Goal: Information Seeking & Learning: Learn about a topic

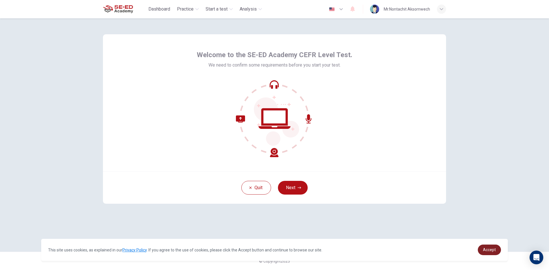
click at [492, 248] on span "Accept" at bounding box center [489, 250] width 13 height 5
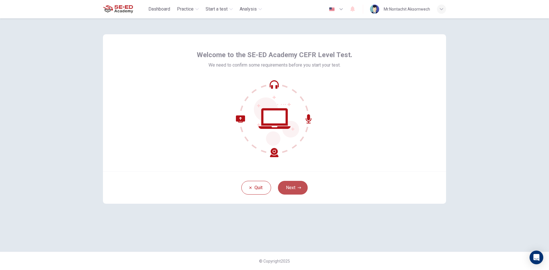
click at [291, 187] on button "Next" at bounding box center [293, 188] width 30 height 14
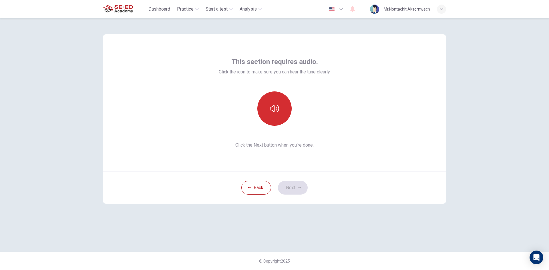
click at [274, 106] on icon "button" at bounding box center [274, 108] width 9 height 7
click at [303, 187] on button "Next" at bounding box center [293, 188] width 30 height 14
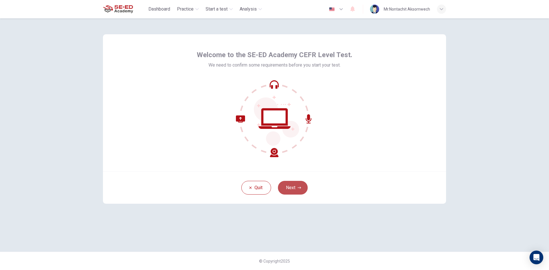
click at [292, 187] on button "Next" at bounding box center [293, 188] width 30 height 14
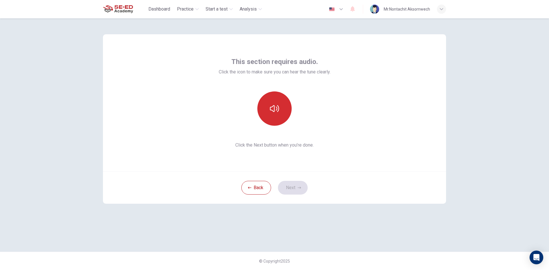
click at [273, 115] on button "button" at bounding box center [275, 109] width 34 height 34
click at [302, 190] on button "Next" at bounding box center [293, 188] width 30 height 14
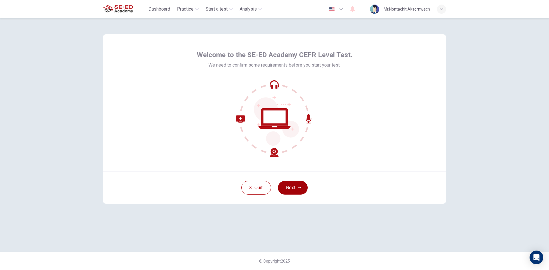
click at [292, 184] on button "Next" at bounding box center [293, 188] width 30 height 14
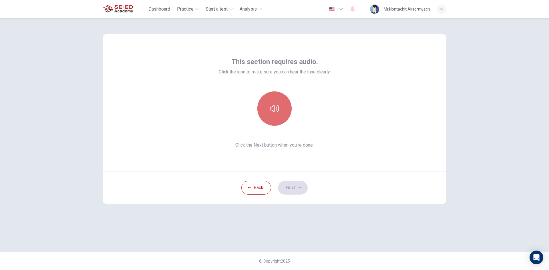
click at [278, 104] on icon "button" at bounding box center [274, 108] width 9 height 9
click at [304, 190] on button "Next" at bounding box center [293, 188] width 30 height 14
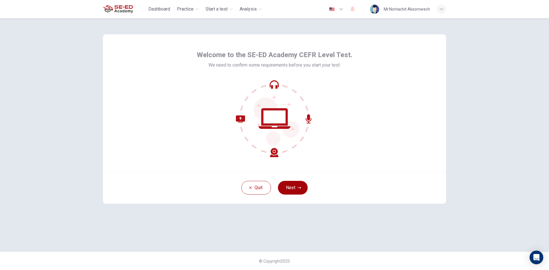
click at [298, 183] on button "Next" at bounding box center [293, 188] width 30 height 14
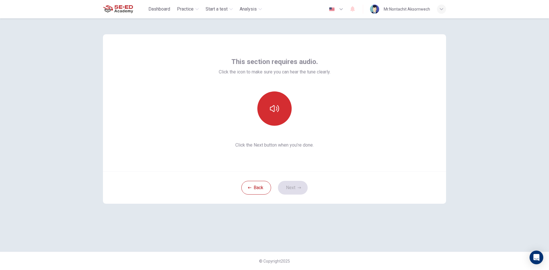
click at [282, 106] on button "button" at bounding box center [275, 109] width 34 height 34
click at [279, 109] on icon "button" at bounding box center [274, 108] width 9 height 9
click at [279, 109] on icon "button" at bounding box center [274, 108] width 9 height 7
click at [301, 186] on icon "button" at bounding box center [299, 187] width 3 height 3
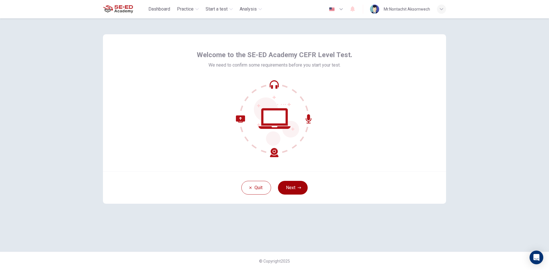
click at [298, 193] on button "Next" at bounding box center [293, 188] width 30 height 14
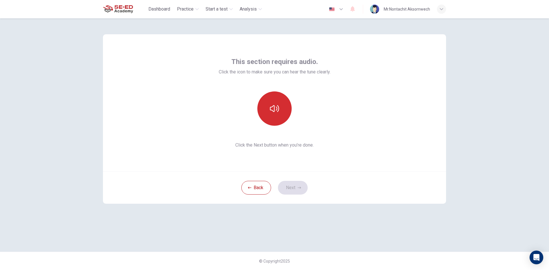
click at [282, 112] on button "button" at bounding box center [275, 109] width 34 height 34
click at [270, 115] on button "button" at bounding box center [275, 109] width 34 height 34
click at [278, 113] on icon "button" at bounding box center [274, 108] width 9 height 9
click at [295, 191] on button "Next" at bounding box center [293, 188] width 30 height 14
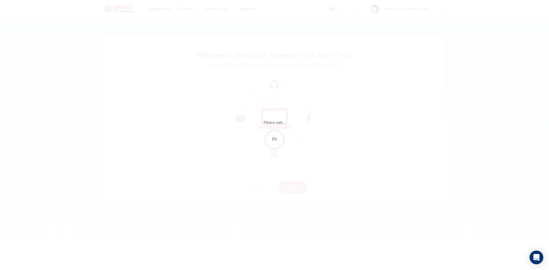
click at [286, 175] on div "Please wait... 0%" at bounding box center [274, 135] width 549 height 270
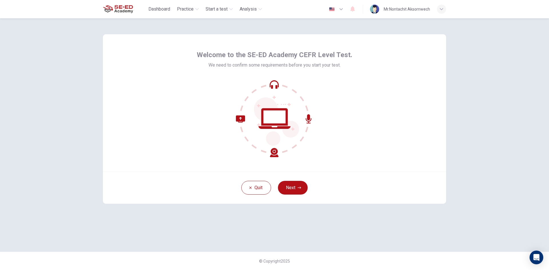
click at [300, 190] on button "Next" at bounding box center [293, 188] width 30 height 14
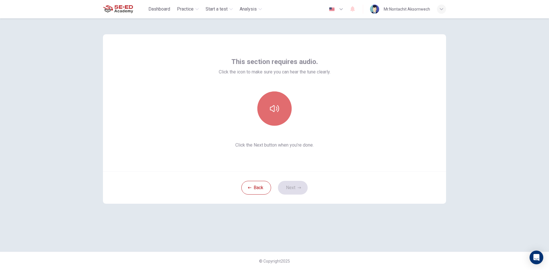
click at [281, 119] on button "button" at bounding box center [275, 109] width 34 height 34
click at [298, 185] on button "Next" at bounding box center [293, 188] width 30 height 14
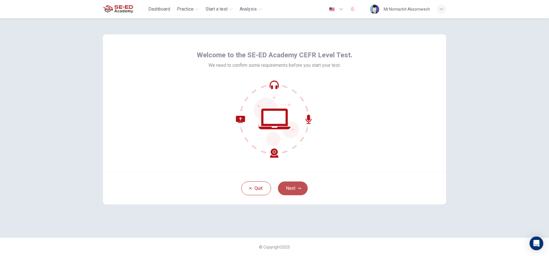
click at [300, 189] on icon "button" at bounding box center [299, 188] width 3 height 2
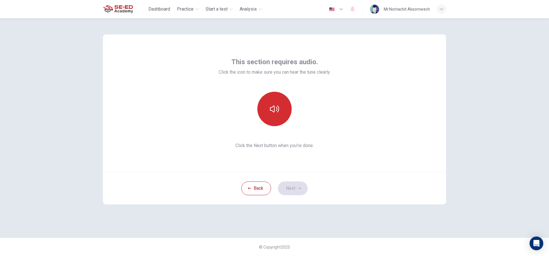
click at [272, 120] on button "button" at bounding box center [275, 109] width 34 height 34
click at [294, 181] on button "Next" at bounding box center [293, 188] width 30 height 14
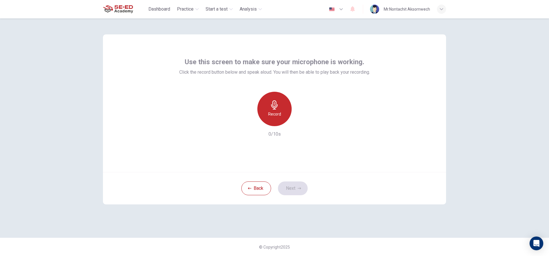
click at [276, 101] on icon "button" at bounding box center [274, 104] width 9 height 9
click at [292, 189] on button "Next" at bounding box center [293, 188] width 30 height 14
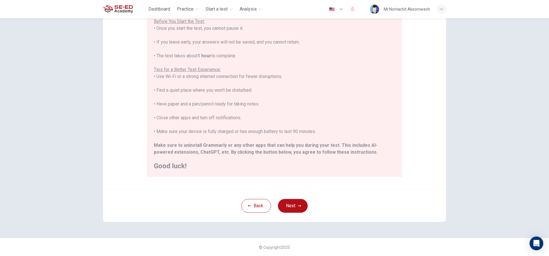
scroll to position [63, 0]
click at [249, 207] on icon "button" at bounding box center [249, 204] width 3 height 3
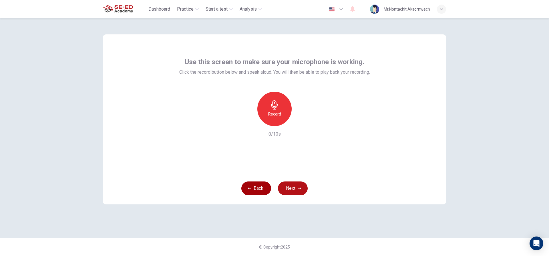
scroll to position [0, 0]
click at [272, 112] on h6 "Record" at bounding box center [274, 113] width 13 height 7
click at [279, 115] on h6 "Record" at bounding box center [274, 113] width 13 height 7
click at [279, 115] on div "Stop" at bounding box center [275, 109] width 34 height 34
click at [301, 182] on button "Next" at bounding box center [293, 188] width 30 height 14
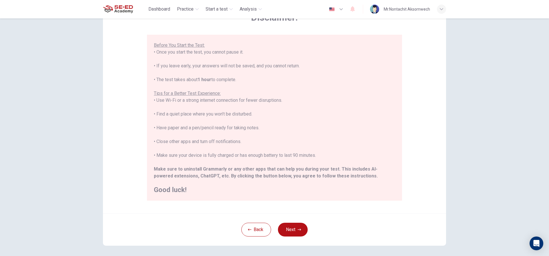
scroll to position [63, 0]
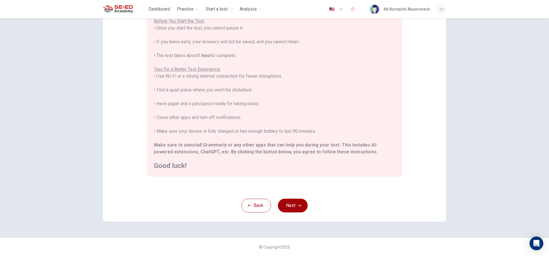
click at [298, 203] on button "Next" at bounding box center [293, 205] width 30 height 14
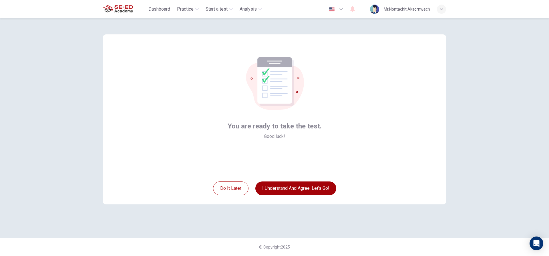
scroll to position [0, 0]
click at [286, 191] on button "I understand and agree. Let’s go!" at bounding box center [296, 188] width 81 height 14
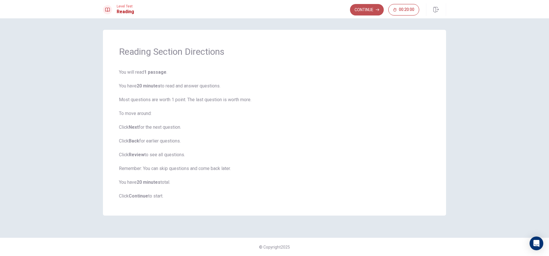
click at [368, 9] on button "Continue" at bounding box center [367, 9] width 34 height 11
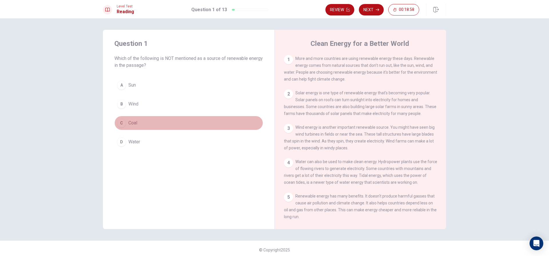
click at [124, 126] on button "C Coal" at bounding box center [188, 123] width 149 height 14
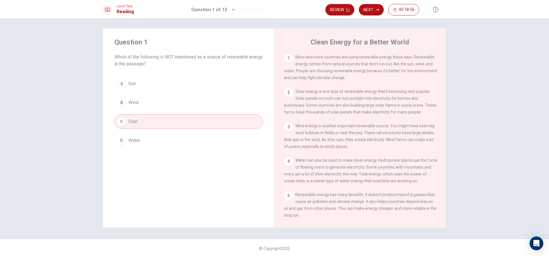
scroll to position [3, 0]
click at [371, 5] on button "Next" at bounding box center [371, 9] width 25 height 11
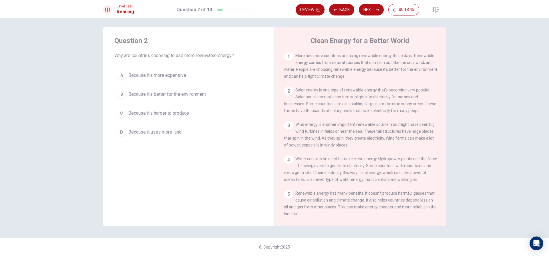
click at [226, 94] on button "B Because it's better for the environment" at bounding box center [188, 94] width 149 height 14
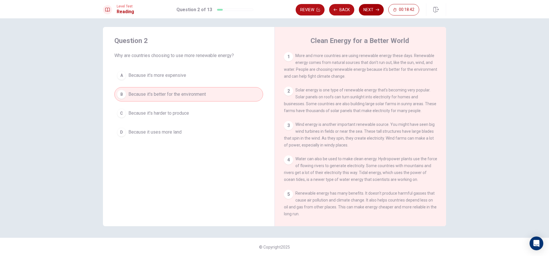
click at [377, 8] on icon "button" at bounding box center [377, 9] width 3 height 3
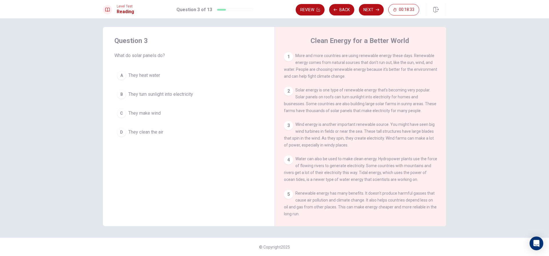
click at [189, 96] on span "They turn sunlight into electricity" at bounding box center [160, 94] width 65 height 7
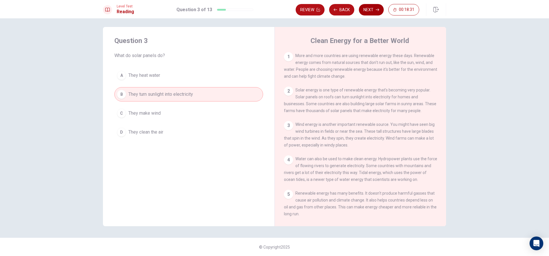
click at [369, 8] on button "Next" at bounding box center [371, 9] width 25 height 11
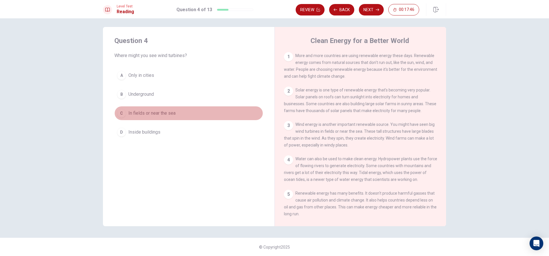
click at [171, 115] on span "In fields or near the sea" at bounding box center [151, 113] width 47 height 7
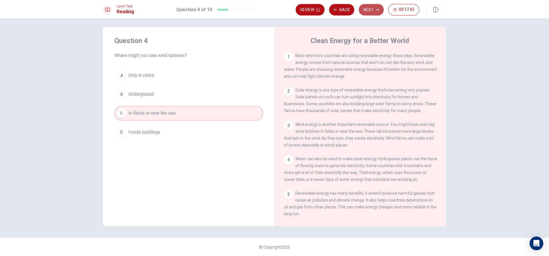
click at [372, 10] on button "Next" at bounding box center [371, 9] width 25 height 11
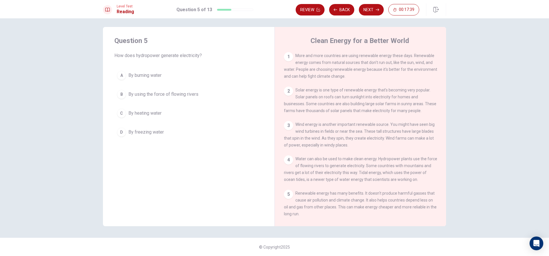
click at [141, 94] on span "By using the force of flowing rivers" at bounding box center [163, 94] width 70 height 7
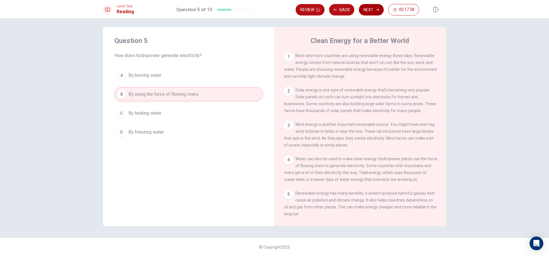
click at [375, 7] on button "Next" at bounding box center [371, 9] width 25 height 11
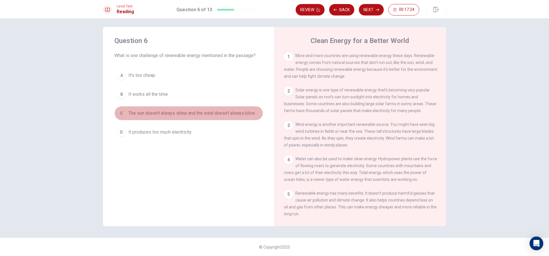
click at [209, 108] on button "C The sun doesn't always shine and the wind doesn't always blow" at bounding box center [188, 113] width 149 height 14
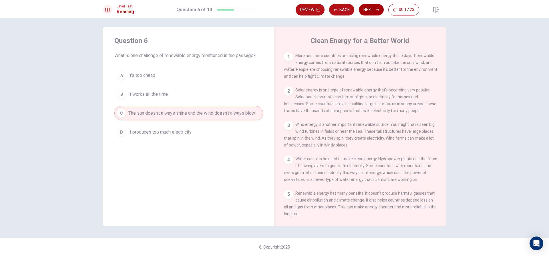
click at [371, 11] on button "Next" at bounding box center [371, 9] width 25 height 11
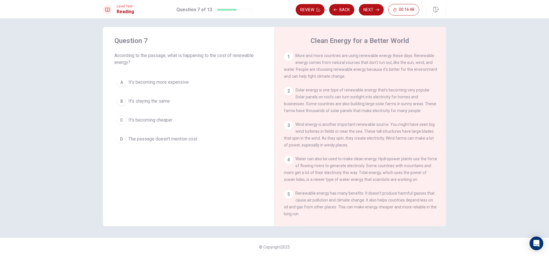
click at [171, 120] on span "It's becoming cheaper" at bounding box center [150, 119] width 44 height 7
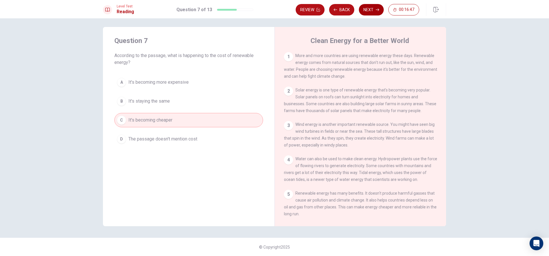
click at [375, 7] on button "Next" at bounding box center [371, 9] width 25 height 11
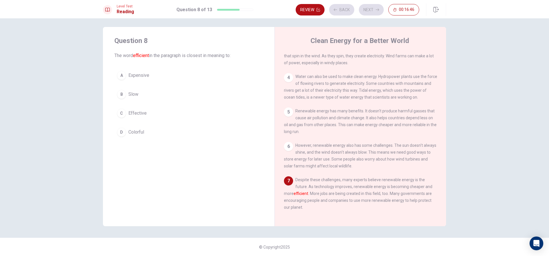
scroll to position [91, 0]
click at [175, 110] on button "C Effective" at bounding box center [188, 113] width 149 height 14
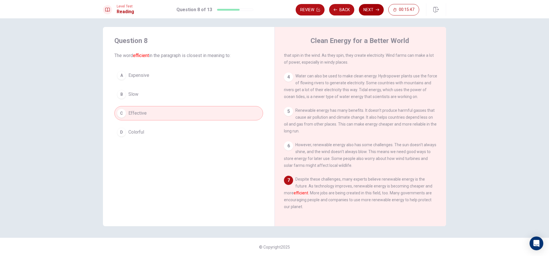
click at [370, 9] on button "Next" at bounding box center [371, 9] width 25 height 11
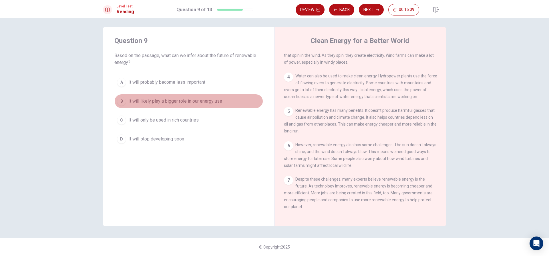
click at [194, 98] on span "It will likely play a bigger role in our energy use" at bounding box center [175, 101] width 94 height 7
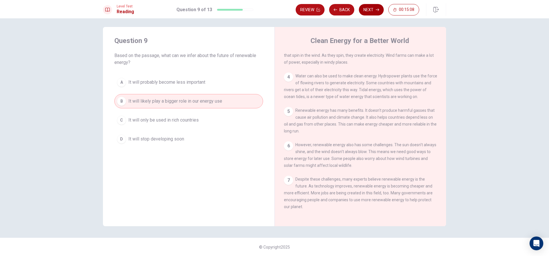
click at [376, 12] on button "Next" at bounding box center [371, 9] width 25 height 11
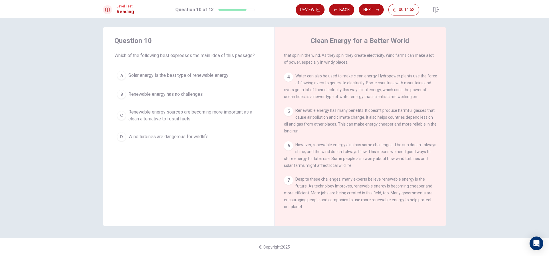
click at [225, 118] on span "Renewable energy sources are becoming more important as a clean alternative to …" at bounding box center [194, 115] width 132 height 14
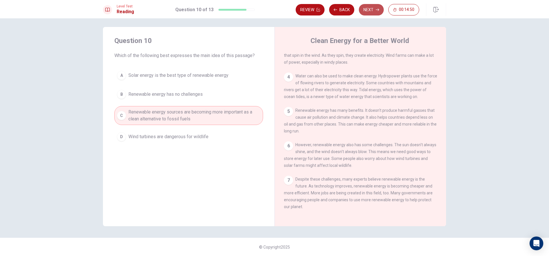
click at [378, 13] on button "Next" at bounding box center [371, 9] width 25 height 11
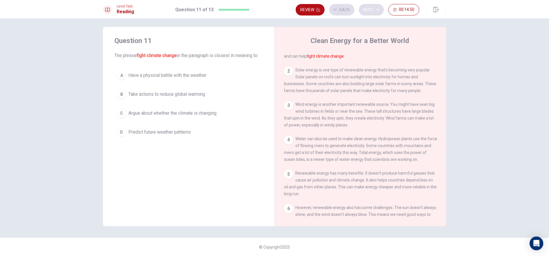
scroll to position [0, 0]
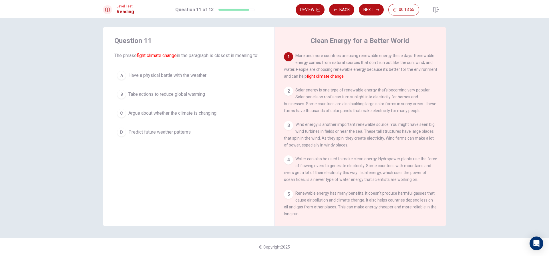
click at [192, 98] on span "Take actions to reduce global warming" at bounding box center [166, 94] width 77 height 7
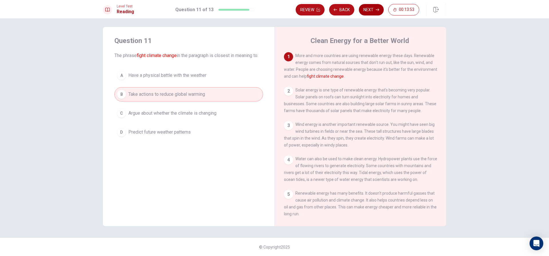
click at [378, 7] on button "Next" at bounding box center [371, 9] width 25 height 11
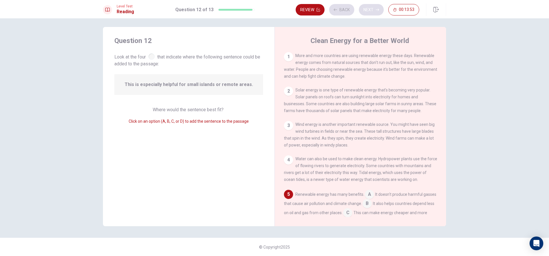
scroll to position [71, 0]
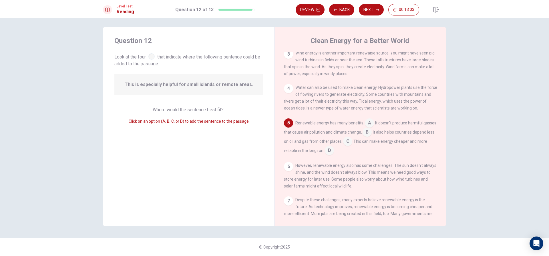
click at [369, 128] on input at bounding box center [369, 123] width 9 height 9
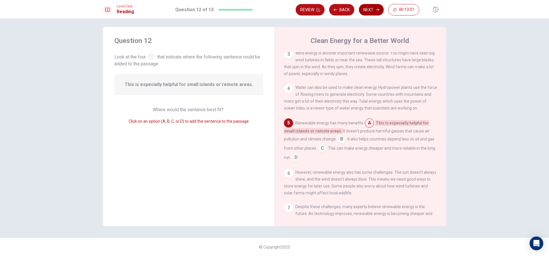
click at [382, 8] on button "Next" at bounding box center [371, 9] width 25 height 11
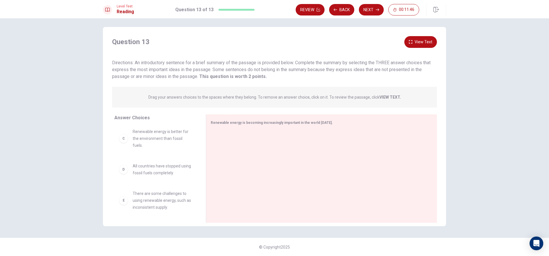
scroll to position [29, 0]
drag, startPoint x: 124, startPoint y: 170, endPoint x: 234, endPoint y: 141, distance: 113.7
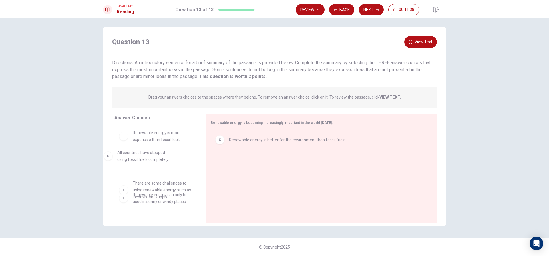
drag, startPoint x: 125, startPoint y: 167, endPoint x: 115, endPoint y: 159, distance: 12.5
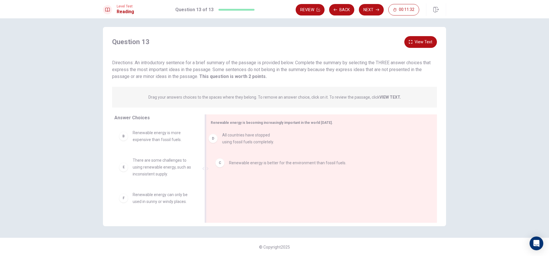
drag, startPoint x: 124, startPoint y: 168, endPoint x: 224, endPoint y: 141, distance: 103.9
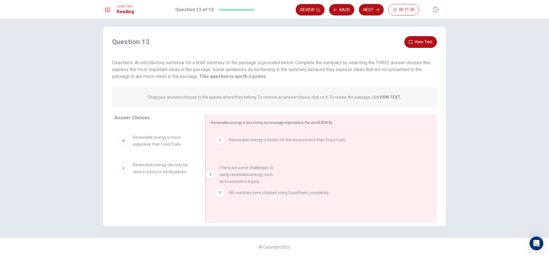
drag, startPoint x: 140, startPoint y: 177, endPoint x: 232, endPoint y: 179, distance: 92.2
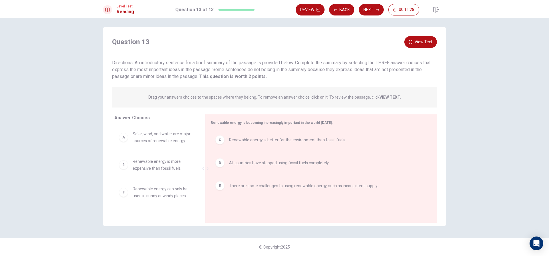
scroll to position [0, 0]
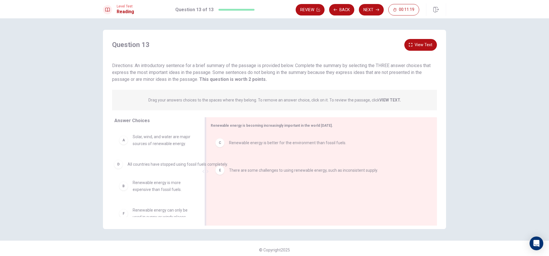
drag, startPoint x: 226, startPoint y: 172, endPoint x: 123, endPoint y: 170, distance: 102.5
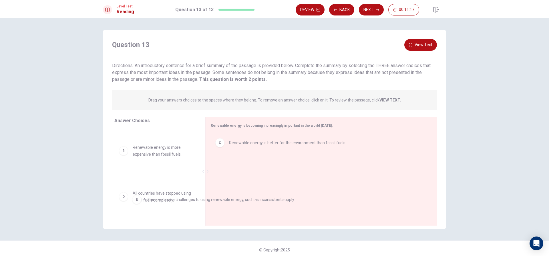
drag, startPoint x: 228, startPoint y: 172, endPoint x: 114, endPoint y: 208, distance: 119.1
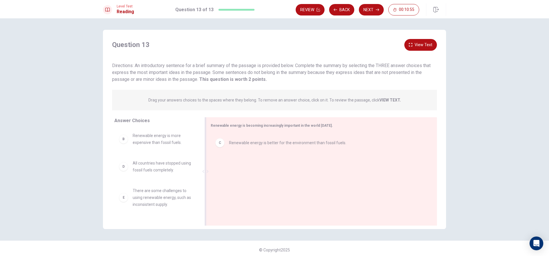
scroll to position [29, 0]
drag, startPoint x: 129, startPoint y: 199, endPoint x: 229, endPoint y: 157, distance: 108.2
drag, startPoint x: 128, startPoint y: 145, endPoint x: 235, endPoint y: 164, distance: 108.5
click at [372, 5] on button "Next" at bounding box center [371, 9] width 25 height 11
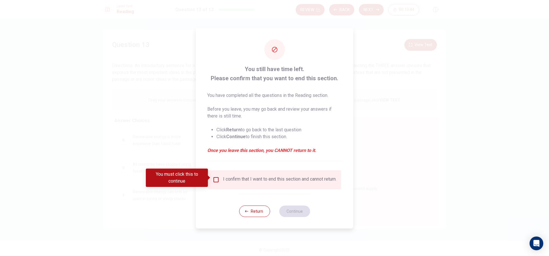
click at [215, 178] on input "You must click this to continue" at bounding box center [216, 179] width 7 height 7
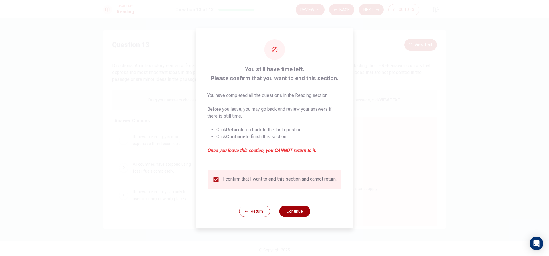
click at [303, 215] on button "Continue" at bounding box center [294, 210] width 31 height 11
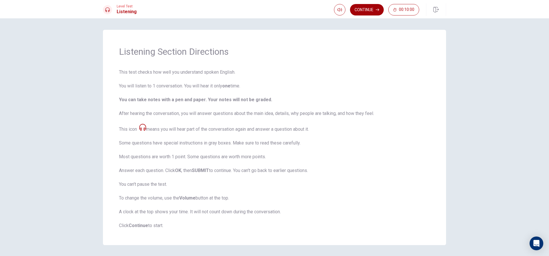
click at [375, 10] on button "Continue" at bounding box center [367, 9] width 34 height 11
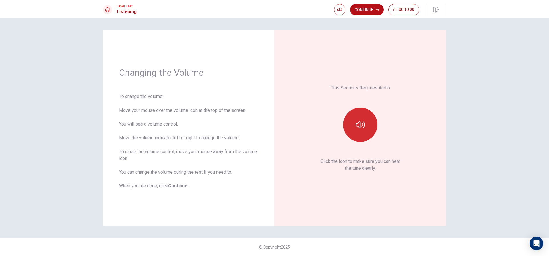
click at [361, 121] on icon "button" at bounding box center [360, 124] width 9 height 9
click at [370, 9] on button "Continue" at bounding box center [367, 9] width 34 height 11
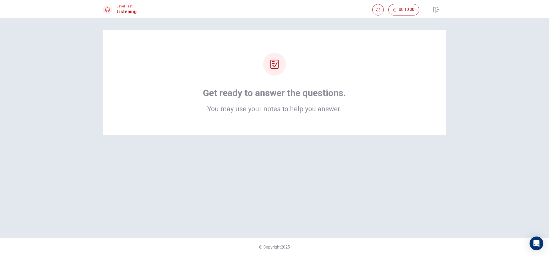
click at [274, 69] on div at bounding box center [274, 64] width 23 height 23
click at [250, 126] on div "Get ready to answer the questions. You may use your notes to help you answer." at bounding box center [274, 82] width 343 height 105
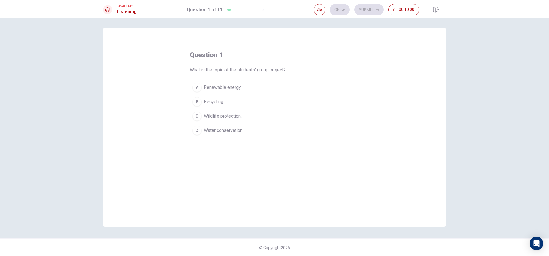
scroll to position [3, 0]
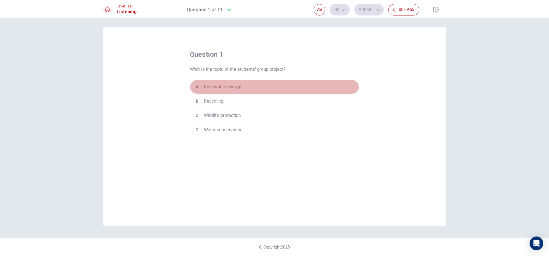
click at [208, 87] on span "Renewable energy." at bounding box center [223, 86] width 38 height 7
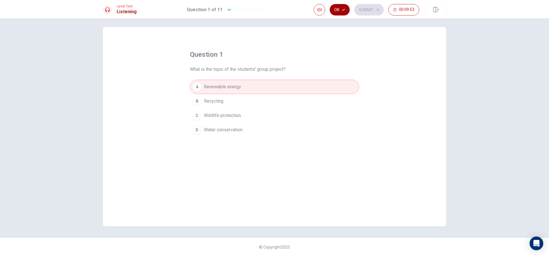
click at [347, 12] on button "Ok" at bounding box center [340, 9] width 20 height 11
click at [364, 8] on button "Submit" at bounding box center [369, 9] width 29 height 11
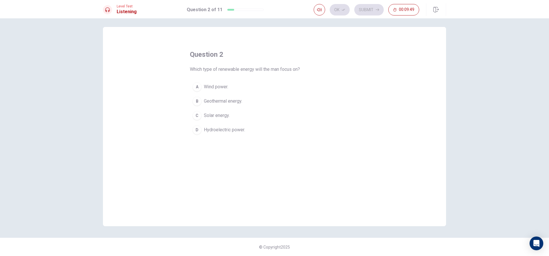
click at [193, 85] on div "A" at bounding box center [197, 86] width 9 height 9
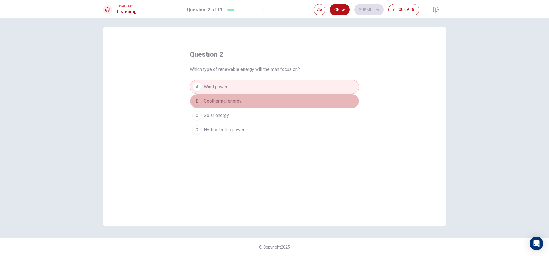
click at [196, 96] on button "B Geothermal energy." at bounding box center [274, 101] width 169 height 14
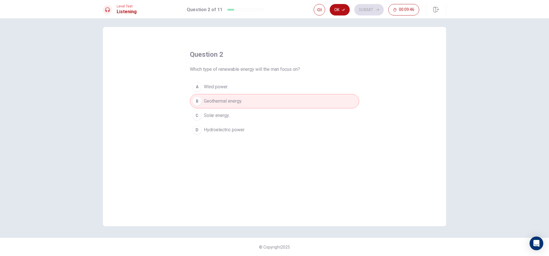
click at [203, 82] on button "A Wind power." at bounding box center [274, 87] width 169 height 14
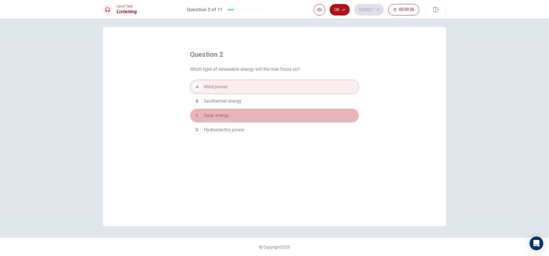
click at [243, 118] on button "C Solar energy." at bounding box center [274, 115] width 169 height 14
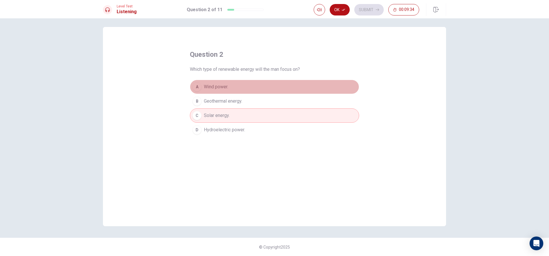
click at [240, 88] on button "A Wind power." at bounding box center [274, 87] width 169 height 14
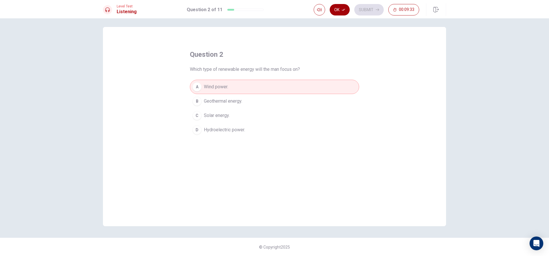
click at [342, 10] on button "Ok" at bounding box center [340, 9] width 20 height 11
click at [359, 8] on button "Submit" at bounding box center [369, 9] width 29 height 11
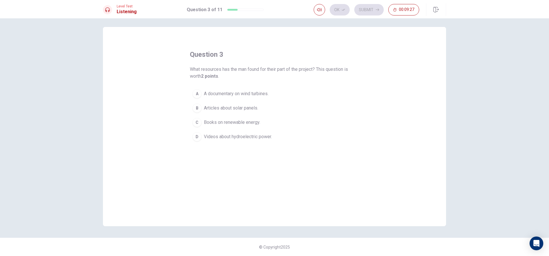
click at [201, 96] on button "A A documentary on wind turbines." at bounding box center [274, 93] width 169 height 14
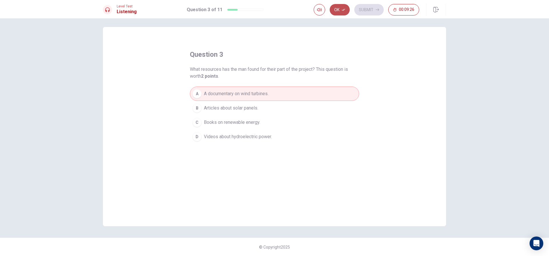
click at [345, 12] on button "Ok" at bounding box center [340, 9] width 20 height 11
click at [367, 9] on button "Submit" at bounding box center [369, 9] width 29 height 11
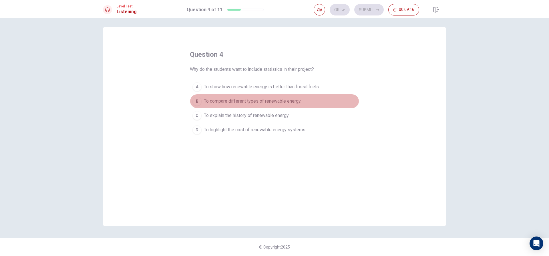
click at [230, 101] on span "To compare different types of renewable energy." at bounding box center [253, 101] width 98 height 7
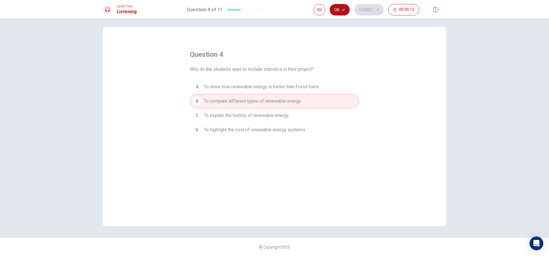
click at [261, 88] on span "To show how renewable energy is better than fossil fuels." at bounding box center [262, 86] width 116 height 7
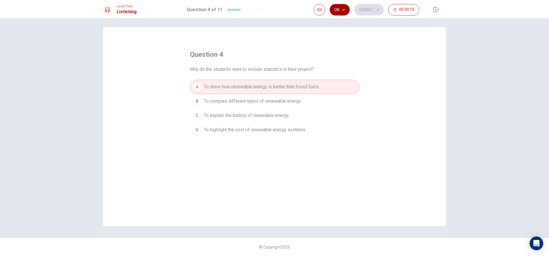
click at [340, 11] on button "Ok" at bounding box center [340, 9] width 20 height 11
click at [367, 7] on button "Submit" at bounding box center [369, 9] width 29 height 11
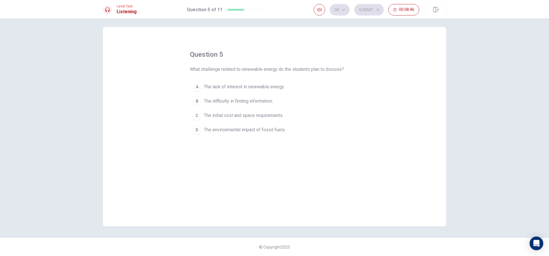
click at [197, 113] on div "C" at bounding box center [197, 115] width 9 height 9
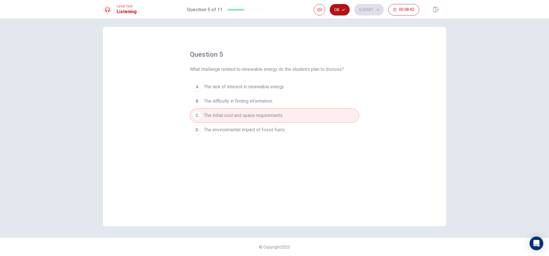
click at [286, 130] on button "D The environmental impact of fossil fuels." at bounding box center [274, 129] width 169 height 14
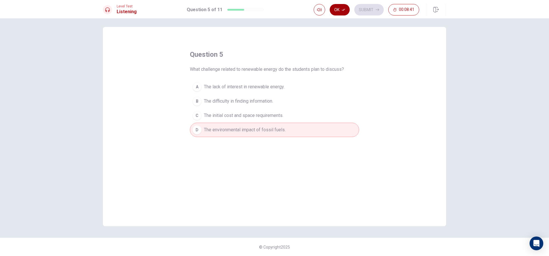
click at [336, 11] on button "Ok" at bounding box center [340, 9] width 20 height 11
click at [363, 8] on button "Submit" at bounding box center [369, 9] width 29 height 11
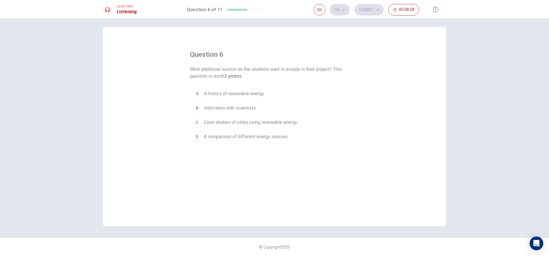
click at [204, 122] on span "Case studies of cities using renewable energy." at bounding box center [251, 122] width 94 height 7
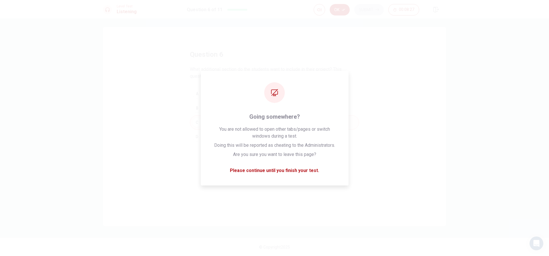
click at [341, 11] on button "Ok" at bounding box center [340, 9] width 20 height 11
click at [368, 9] on button "Submit" at bounding box center [369, 9] width 29 height 11
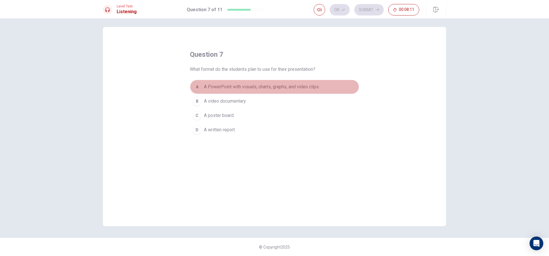
click at [212, 82] on button "A A PowerPoint with visuals, charts, graphs, and video clips." at bounding box center [274, 87] width 169 height 14
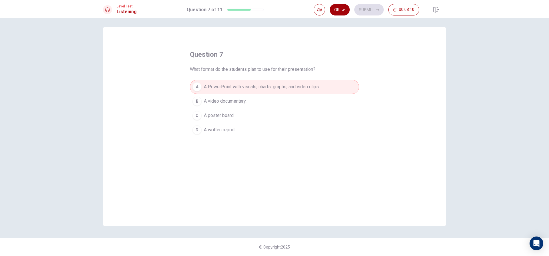
drag, startPoint x: 339, startPoint y: 8, endPoint x: 352, endPoint y: 7, distance: 12.9
click at [339, 8] on button "Ok" at bounding box center [340, 9] width 20 height 11
click at [363, 7] on button "Submit" at bounding box center [369, 9] width 29 height 11
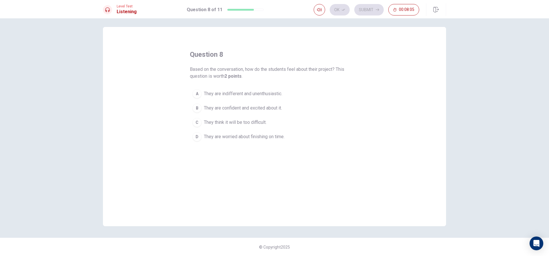
click at [202, 106] on button "B They are confident and excited about it." at bounding box center [274, 108] width 169 height 14
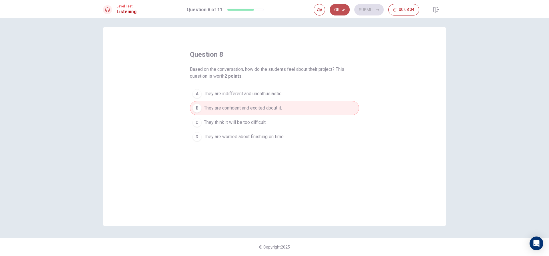
click at [341, 5] on button "Ok" at bounding box center [340, 9] width 20 height 11
click at [360, 5] on button "Submit" at bounding box center [369, 9] width 29 height 11
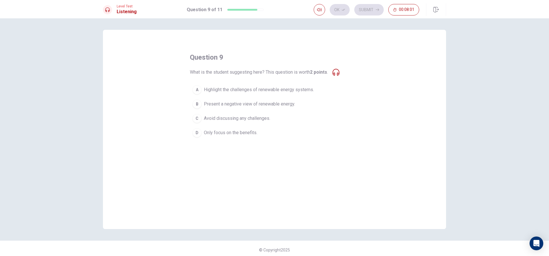
click at [309, 90] on span "Highlight the challenges of renewable energy systems." at bounding box center [259, 89] width 110 height 7
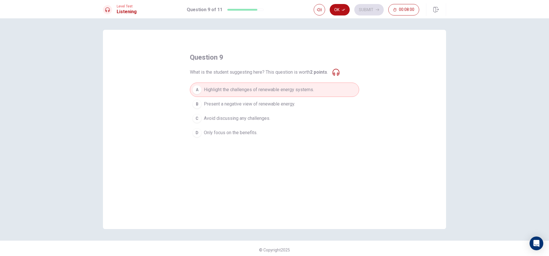
click at [341, 54] on div "question 9 What is the student suggesting here? This question is worth 2 points…" at bounding box center [274, 96] width 169 height 87
click at [340, 13] on button "Ok" at bounding box center [340, 9] width 20 height 11
click at [373, 9] on button "Submit" at bounding box center [369, 9] width 29 height 11
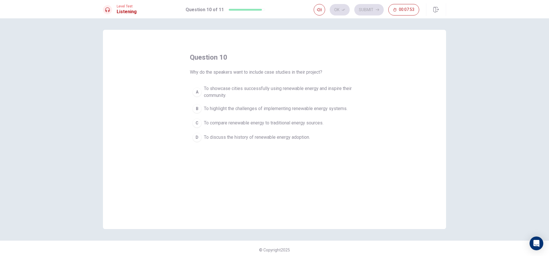
click at [303, 87] on span "To showcase cities successfully using renewable energy and inspire their commun…" at bounding box center [280, 92] width 153 height 14
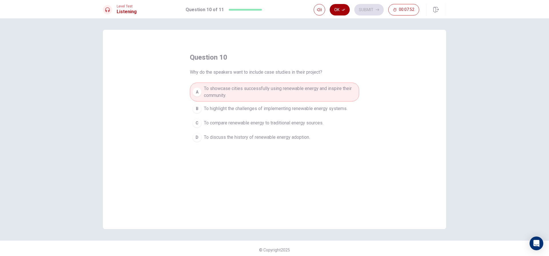
click at [339, 15] on button "Ok" at bounding box center [340, 9] width 20 height 11
click at [366, 8] on button "Submit" at bounding box center [369, 9] width 29 height 11
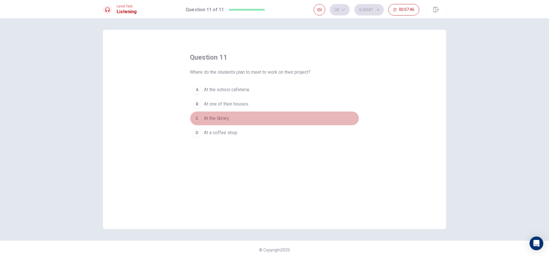
click at [235, 117] on button "C At the library." at bounding box center [274, 118] width 169 height 14
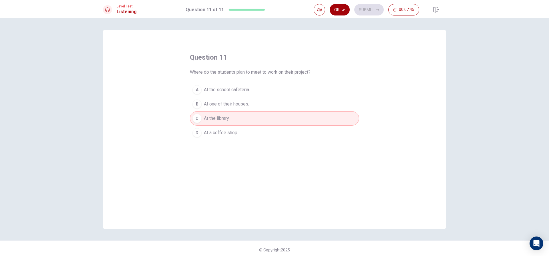
click at [339, 7] on button "Ok" at bounding box center [340, 9] width 20 height 11
click at [365, 8] on button "Submit" at bounding box center [369, 9] width 29 height 11
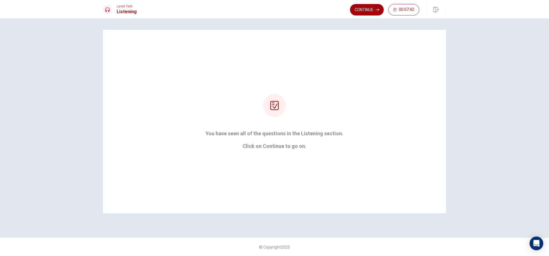
click at [368, 13] on button "Continue" at bounding box center [367, 9] width 34 height 11
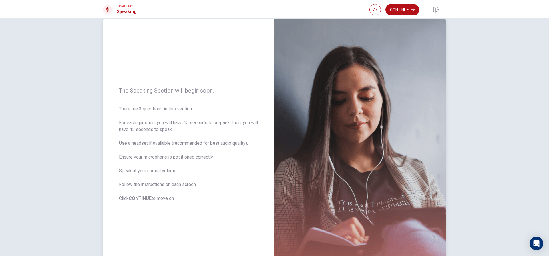
scroll to position [29, 0]
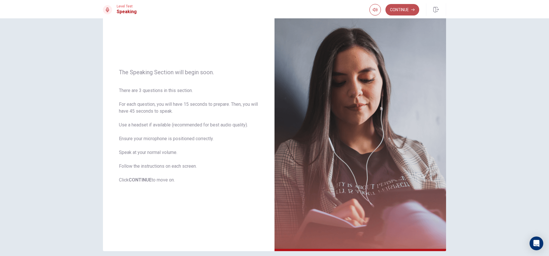
click at [405, 12] on button "Continue" at bounding box center [403, 9] width 34 height 11
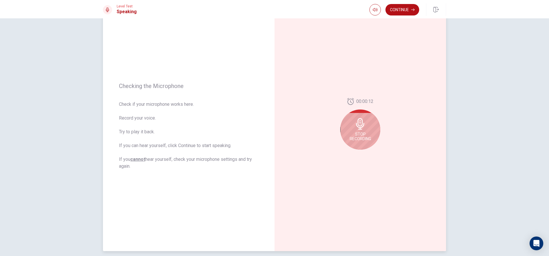
click at [367, 126] on div "Stop Recording" at bounding box center [361, 129] width 40 height 40
click at [353, 151] on button "Record Again" at bounding box center [354, 154] width 8 height 8
click at [369, 124] on div "Stop Recording" at bounding box center [361, 129] width 40 height 40
click at [366, 152] on button "Play Audio" at bounding box center [367, 154] width 8 height 8
click at [363, 152] on button "Pause Audio" at bounding box center [367, 154] width 8 height 8
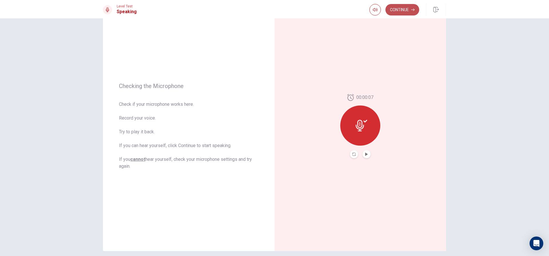
click at [404, 10] on button "Continue" at bounding box center [403, 9] width 34 height 11
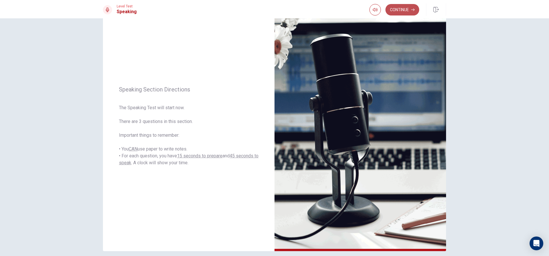
click at [406, 13] on button "Continue" at bounding box center [403, 9] width 34 height 11
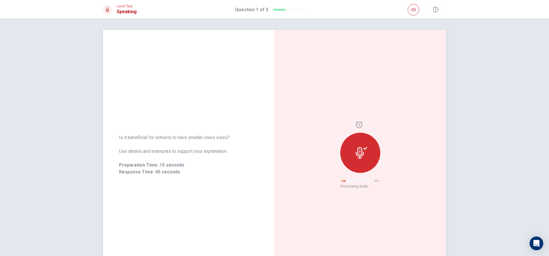
click at [358, 154] on icon at bounding box center [360, 152] width 8 height 11
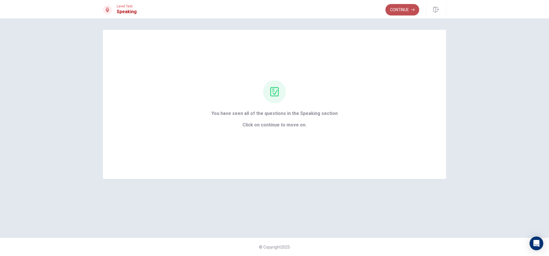
click at [404, 11] on button "Continue" at bounding box center [403, 9] width 34 height 11
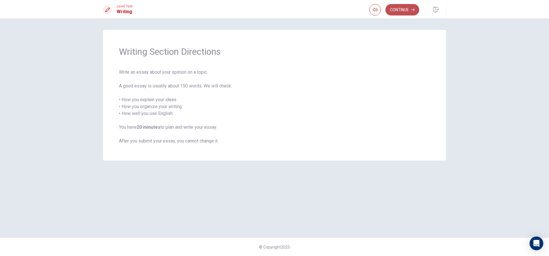
click at [395, 14] on button "Continue" at bounding box center [403, 9] width 34 height 11
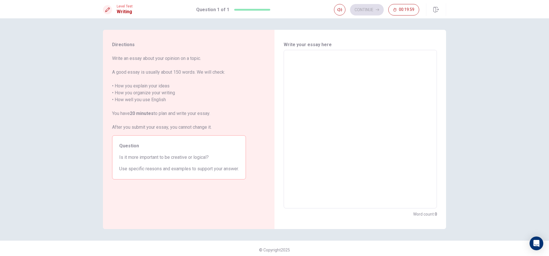
drag, startPoint x: 337, startPoint y: 67, endPoint x: 334, endPoint y: 69, distance: 3.7
click at [337, 68] on textarea at bounding box center [360, 129] width 145 height 149
type textarea "f"
type textarea "x"
type textarea "fi"
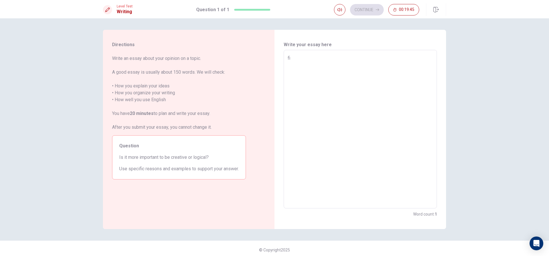
type textarea "x"
type textarea "fis"
type textarea "x"
type textarea "fi"
type textarea "x"
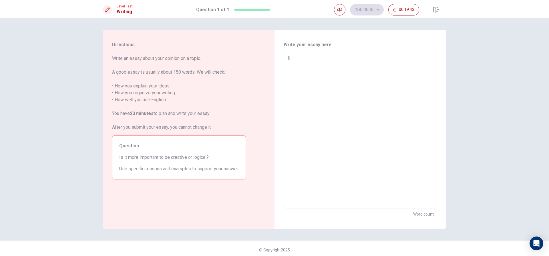
type textarea "fir"
type textarea "x"
type textarea "firs"
type textarea "x"
type textarea "first"
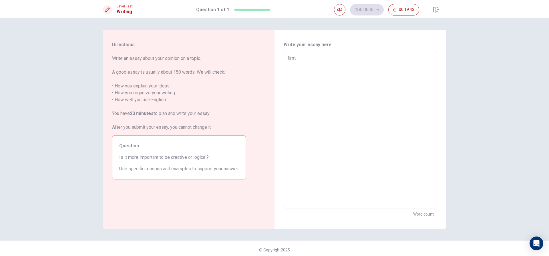
type textarea "x"
type textarea "firstl"
type textarea "x"
type textarea "firstly"
type textarea "x"
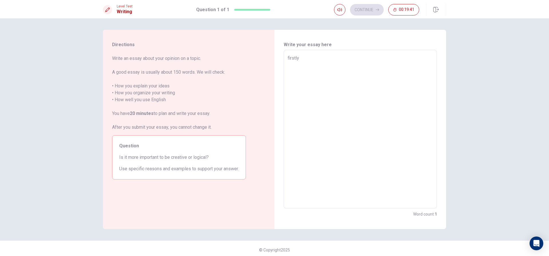
type textarea "firstly,"
click at [288, 56] on textarea "firstly," at bounding box center [360, 129] width 145 height 149
type textarea "x"
type textarea "irstly,"
type textarea "x"
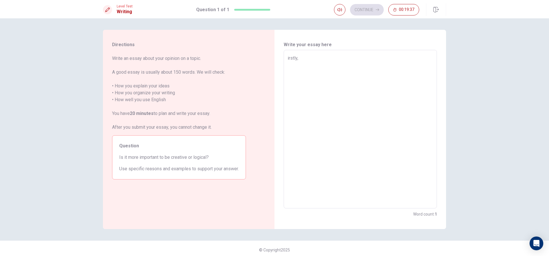
type textarea "Firstly,"
click at [334, 55] on textarea "Firstly," at bounding box center [360, 129] width 145 height 149
type textarea "x"
type textarea "Firstly,"
click at [285, 61] on div "Firstly, x ​" at bounding box center [360, 129] width 153 height 158
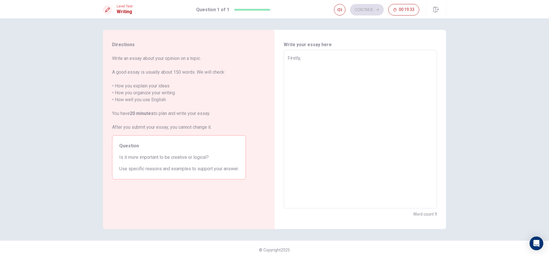
type textarea "x"
type textarea "Firstly,"
type textarea "x"
type textarea "Firstly,"
click at [284, 58] on div "Firstly, x ​" at bounding box center [360, 129] width 153 height 158
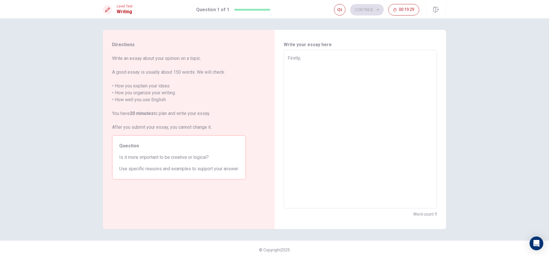
click at [286, 58] on div "Firstly, x ​" at bounding box center [360, 129] width 153 height 158
type textarea "x"
click at [288, 58] on textarea "Firstly," at bounding box center [360, 129] width 145 height 149
type textarea "Firstly,"
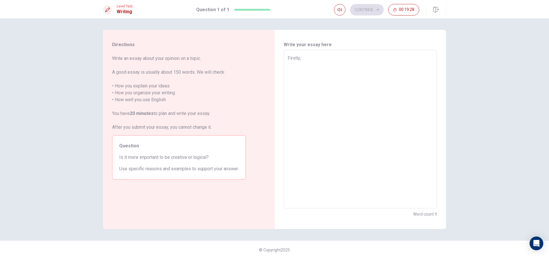
type textarea "x"
type textarea "Firstly,"
type textarea "x"
type textarea "Firstly,"
type textarea "x"
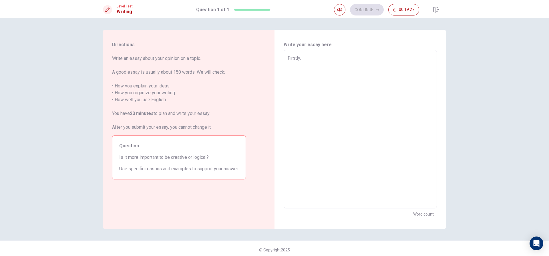
type textarea "Firstly,"
type textarea "x"
type textarea "Firstly,"
click at [322, 60] on textarea "Firstly," at bounding box center [360, 129] width 145 height 149
type textarea "x"
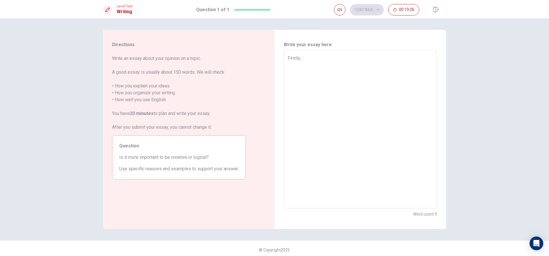
type textarea "Firstly,"
type textarea "x"
type textarea "Firstly,"
type textarea "x"
type textarea "Firstly,I"
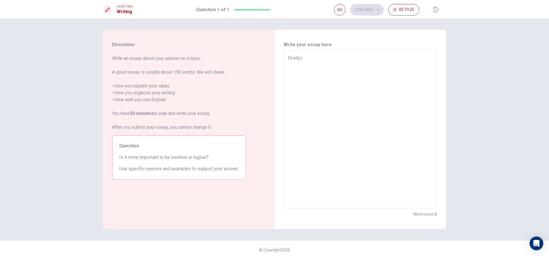
type textarea "x"
type textarea "Firstly,I"
type textarea "x"
type textarea "Firstly,I t"
type textarea "x"
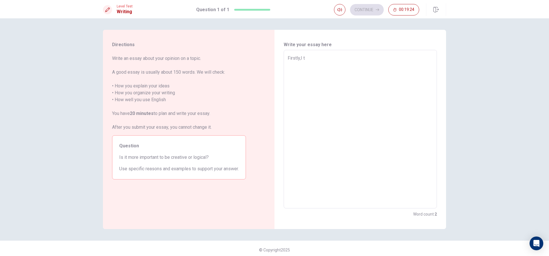
type textarea "Firstly,I th"
type textarea "x"
type textarea "Firstly,I thi"
type textarea "x"
type textarea "Firstly,I thin"
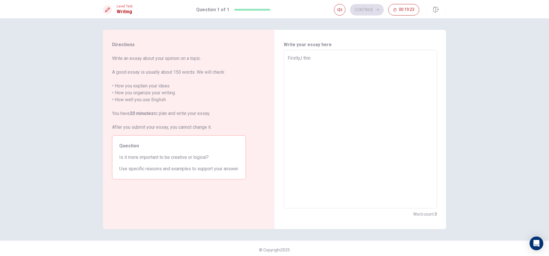
type textarea "x"
type textarea "Firstly,I think"
type textarea "x"
type textarea "Firstly,I think"
type textarea "x"
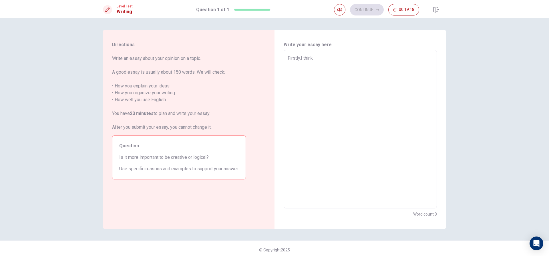
type textarea "Firstly,I think b"
type textarea "x"
type textarea "Firstly,I think be"
type textarea "x"
type textarea "Firstly,I think be"
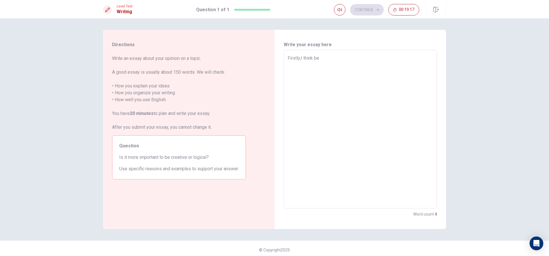
type textarea "x"
type textarea "Firstly,I think be b"
type textarea "x"
type textarea "Firstly,I think be bo"
type textarea "x"
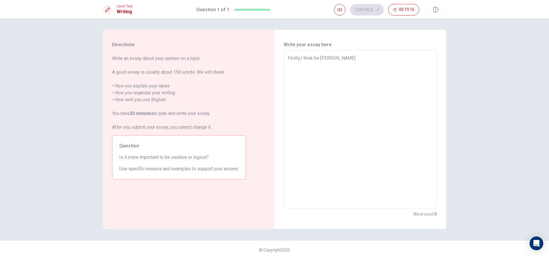
type textarea "Firstly,I think be bot"
type textarea "x"
type textarea "Firstly,I think be both"
type textarea "x"
type textarea "Firstly,I think be both"
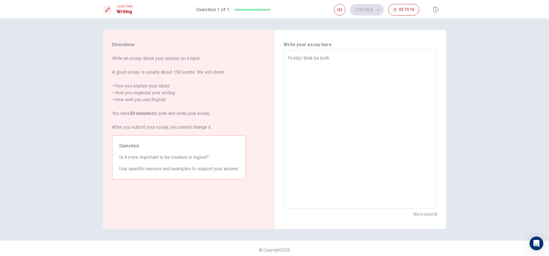
type textarea "x"
type textarea "Firstly,I think be both e"
type textarea "x"
type textarea "Firstly,I think be both eq"
type textarea "x"
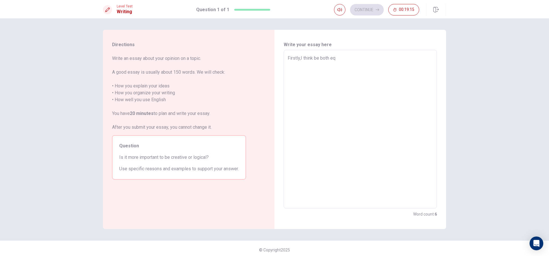
type textarea "Firstly,I think be both equ"
type textarea "x"
type textarea "Firstly,I think be both equa"
type textarea "x"
type textarea "Firstly,I think be both equal"
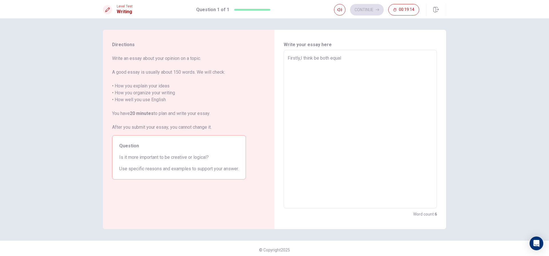
type textarea "x"
type textarea "Firstly,I think be both equalkl"
type textarea "x"
type textarea "Firstly,I think be both equalkly"
type textarea "x"
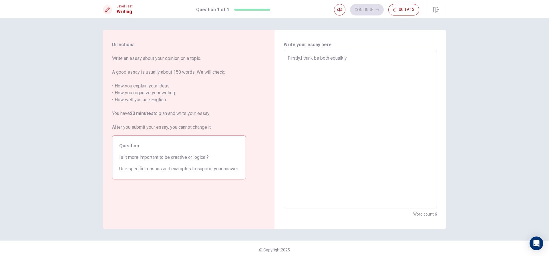
type textarea "Firstly,I think be both equalkl"
type textarea "x"
type textarea "Firstly,I think be both equalk"
type textarea "x"
type textarea "Firstly,I think be both equal"
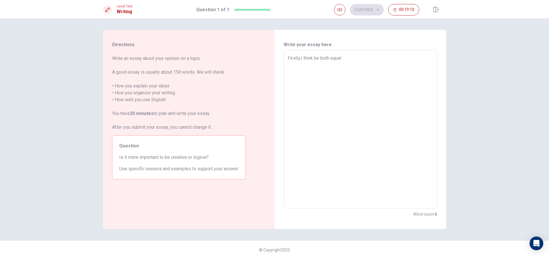
type textarea "x"
type textarea "Firstly,I think be both equa"
type textarea "x"
type textarea "Firstly,I think be both equ"
type textarea "x"
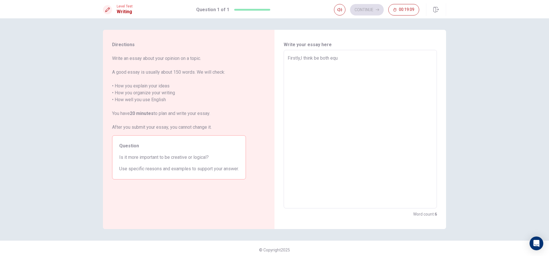
type textarea "Firstly,I think be both eq"
type textarea "x"
type textarea "Firstly,I think be both e"
type textarea "x"
type textarea "Firstly,I think be both"
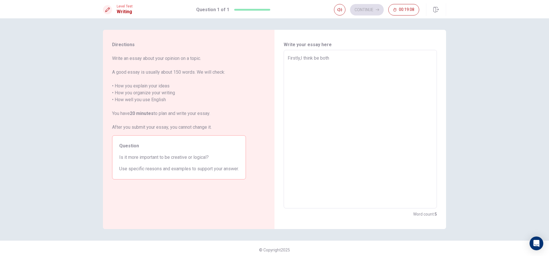
type textarea "x"
type textarea "Firstly,I think be both c"
type textarea "x"
type textarea "Firstly,I think be both cr"
type textarea "x"
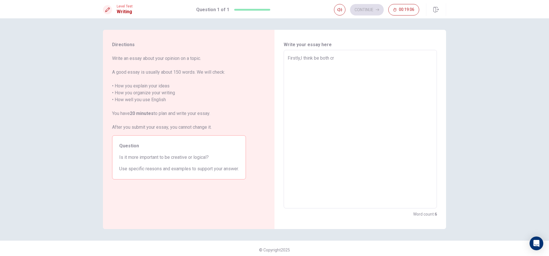
type textarea "Firstly,I think be both cre"
type textarea "x"
type textarea "Firstly,I think be both crea"
type textarea "x"
type textarea "Firstly,I think be both creat"
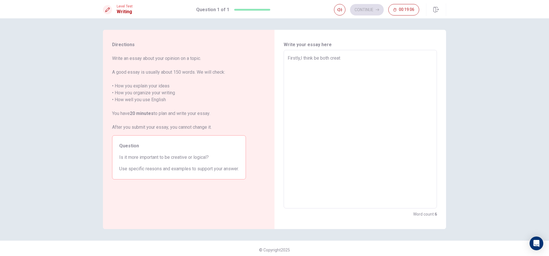
type textarea "x"
type textarea "Firstly,I think be both creati"
type textarea "x"
type textarea "Firstly,I think be both creativ"
type textarea "x"
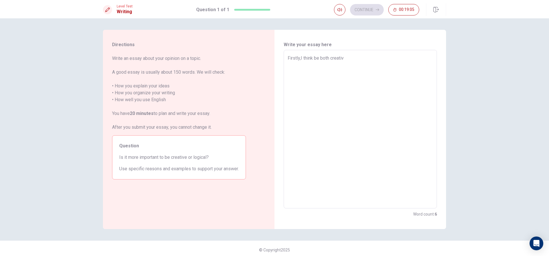
type textarea "Firstly,I think be both creative"
type textarea "x"
type textarea "Firstly,I think be both creative"
type textarea "x"
type textarea "Firstly,I think be both creative a"
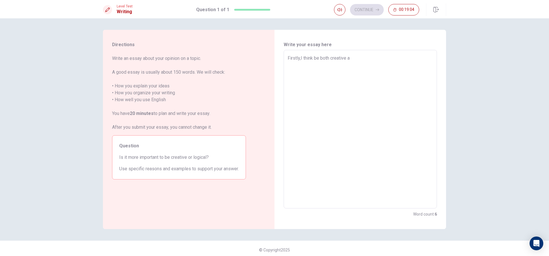
type textarea "x"
type textarea "Firstly,I think be both creative an"
type textarea "x"
type textarea "Firstly,I think be both creative and"
type textarea "x"
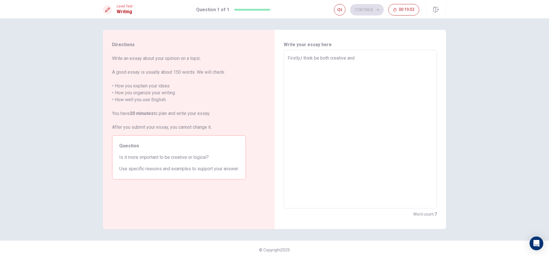
type textarea "Firstly,I think be both creative and"
type textarea "x"
type textarea "Firstly,I think be both creative and l"
type textarea "x"
type textarea "Firstly,I think be both creative and lo"
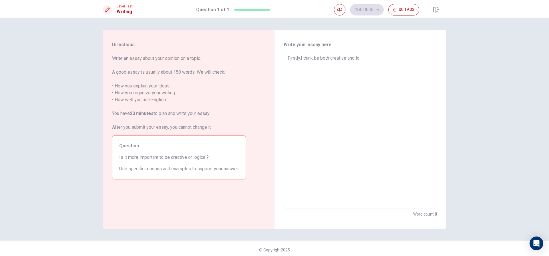
type textarea "x"
type textarea "Firstly,I think be both creative and log"
type textarea "x"
type textarea "Firstly,I think be both creative and logi"
type textarea "x"
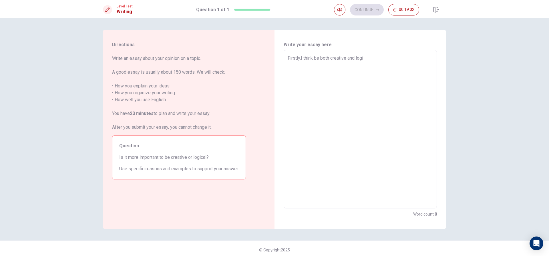
type textarea "Firstly,I think be both creative and logic"
type textarea "x"
type textarea "Firstly,I think be both creative and logica"
type textarea "x"
type textarea "Firstly,I think be both creative and logical"
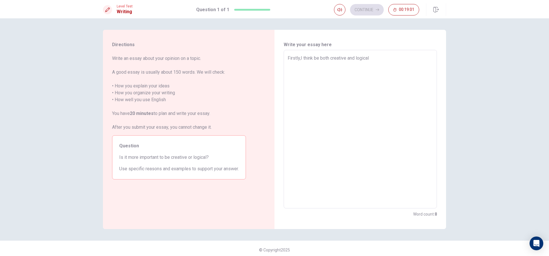
type textarea "x"
type textarea "Firstly,I think be both creative and logical"
type textarea "x"
type textarea "Firstly,I think be both creative and logical e"
type textarea "x"
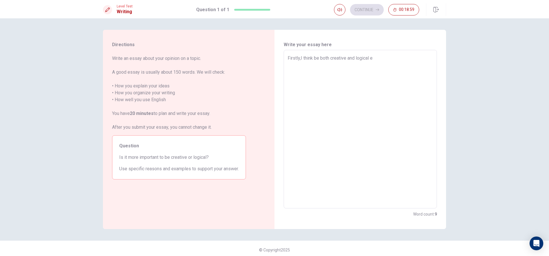
type textarea "Firstly,I think be both creative and logical eq"
type textarea "x"
type textarea "Firstly,I think be both creative and logical equ"
type textarea "x"
type textarea "Firstly,I think be both creative and logical equa"
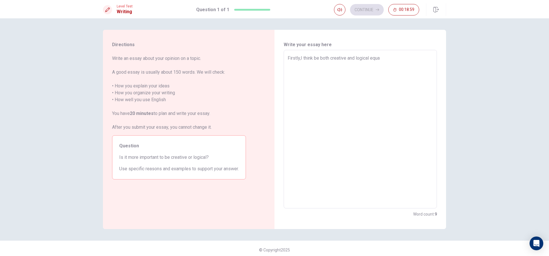
type textarea "x"
type textarea "Firstly,I think be both creative and logical equal"
type textarea "x"
type textarea "Firstly,I think be both creative and logical equall"
type textarea "x"
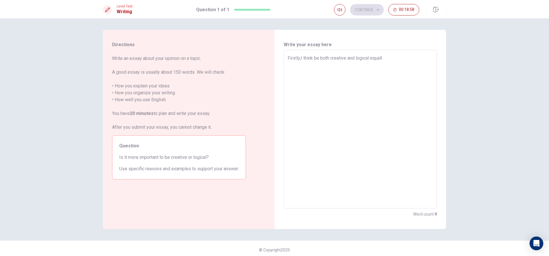
type textarea "Firstly,I think be both creative and logical equally"
type textarea "x"
type textarea "Firstly,I think be both creative and logical equally"
type textarea "x"
type textarea "Firstly,I think be both creative and logical equally b"
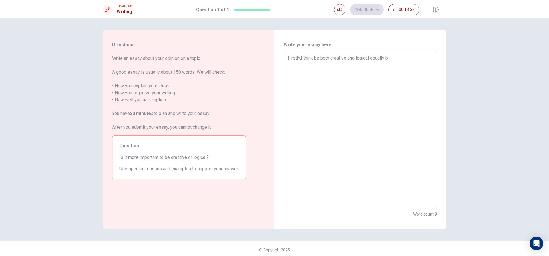
type textarea "x"
type textarea "Firstly,I think be both creative and logical equally be"
type textarea "x"
type textarea "Firstly,I think be both creative and logical equally bec"
type textarea "x"
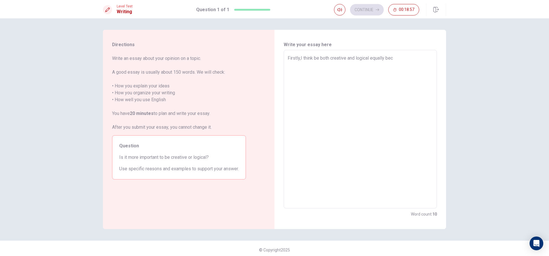
type textarea "Firstly,I think be both creative and logical equally beca"
type textarea "x"
type textarea "Firstly,I think be both creative and logical equally becau"
type textarea "x"
type textarea "Firstly,I think be both creative and logical equally becaus"
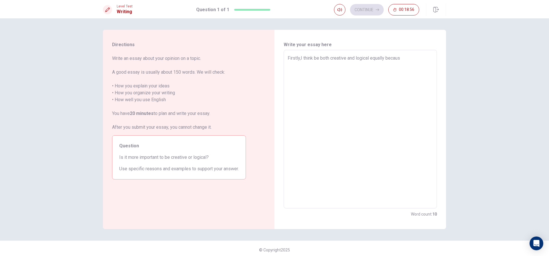
type textarea "x"
type textarea "Firstly,I think be both creative and logical equally because"
type textarea "x"
type textarea "Firstly,I think be both creative and logical equally because"
type textarea "x"
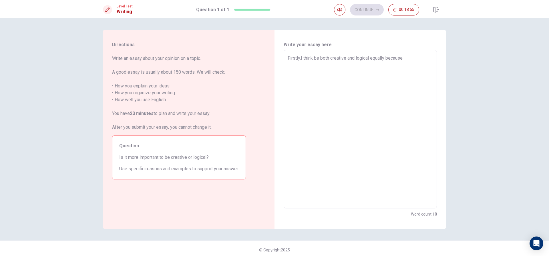
type textarea "Firstly,I think be both creative and logical equally because i"
type textarea "x"
type textarea "Firstly,I think be both creative and logical equally because if"
type textarea "x"
type textarea "Firstly,I think be both creative and logical equally because if"
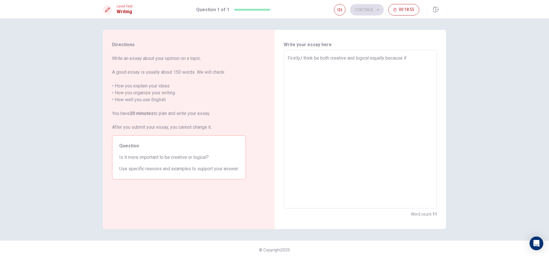
type textarea "x"
type textarea "Firstly,I think be both creative and logical equally because if s"
type textarea "x"
type textarea "Firstly,I think be both creative and logical equally because if so"
type textarea "x"
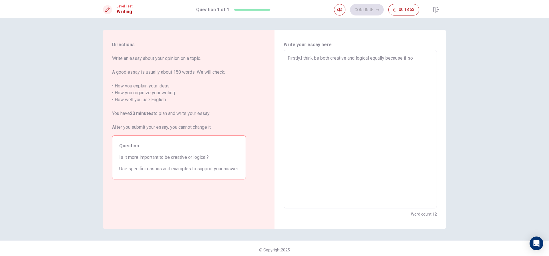
type textarea "Firstly,I think be both creative and logical equally because if som"
type textarea "x"
type textarea "Firstly,I think be both creative and logical equally because if some"
type textarea "x"
type textarea "Firstly,I think be both creative and logical equally because if somet"
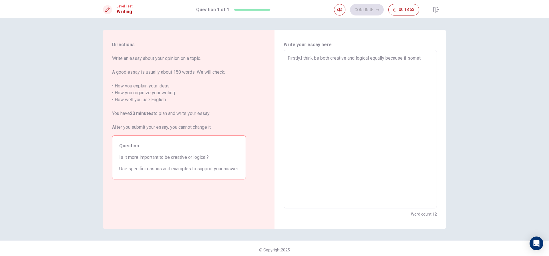
type textarea "x"
type textarea "Firstly,I think be both creative and logical equally because if someti"
type textarea "x"
type textarea "Firstly,I think be both creative and logical equally because if sometim"
type textarea "x"
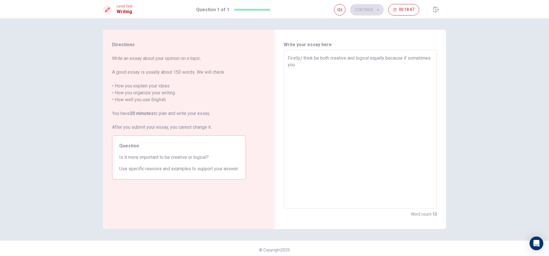
click at [390, 58] on textarea "Firstly,I think be both creative and logical equally because if sometimes you" at bounding box center [360, 129] width 145 height 149
click at [394, 58] on textarea "Firstly,I think be both creative and logical equally. because if sometimes you" at bounding box center [360, 129] width 145 height 149
click at [397, 66] on textarea "Firstly,I think be both creative and logical equally.Because if sometimes you" at bounding box center [360, 129] width 145 height 149
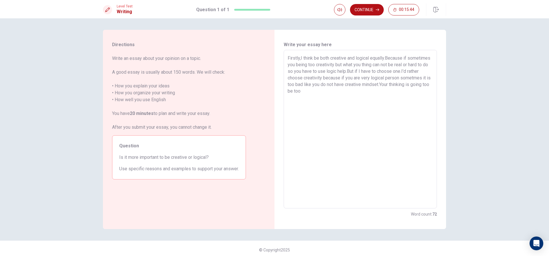
click at [326, 91] on textarea "Firstly,I think be both creative and logical equally.Because if sometimes you b…" at bounding box center [360, 129] width 145 height 149
click at [347, 94] on textarea "Firstly,I think be both creative and logical equally.Because if sometimes you b…" at bounding box center [360, 129] width 145 height 149
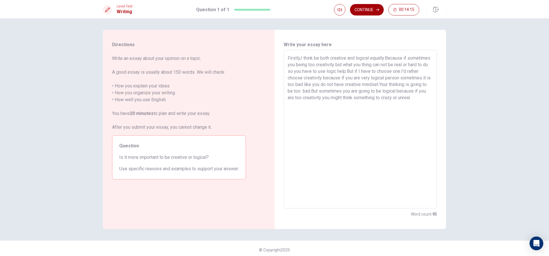
click at [374, 6] on button "Continue" at bounding box center [367, 9] width 34 height 11
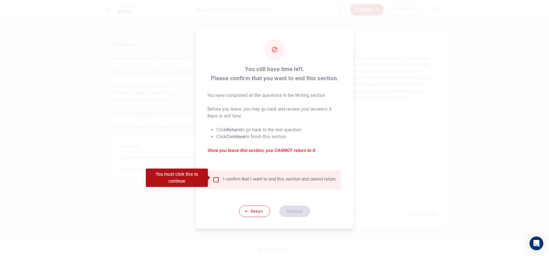
click at [211, 180] on div "You must click this to continue" at bounding box center [179, 177] width 66 height 18
click at [223, 176] on div "I confirm that I want to end this section and cannot return." at bounding box center [280, 179] width 114 height 7
click at [217, 176] on input "You must click this to continue" at bounding box center [216, 179] width 7 height 7
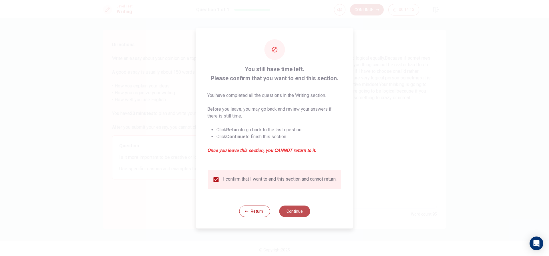
click at [305, 213] on button "Continue" at bounding box center [294, 210] width 31 height 11
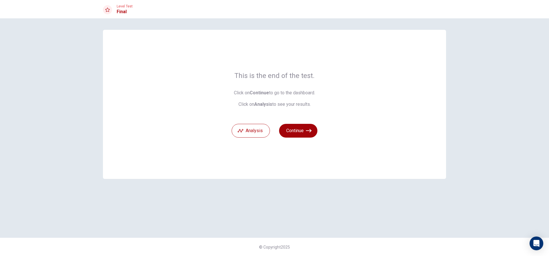
click at [298, 130] on button "Continue" at bounding box center [298, 131] width 38 height 14
